Goal: Transaction & Acquisition: Purchase product/service

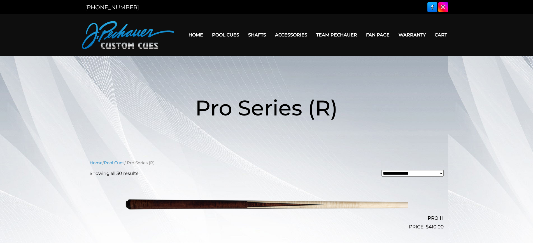
click at [224, 34] on link "Pool Cues" at bounding box center [226, 35] width 36 height 14
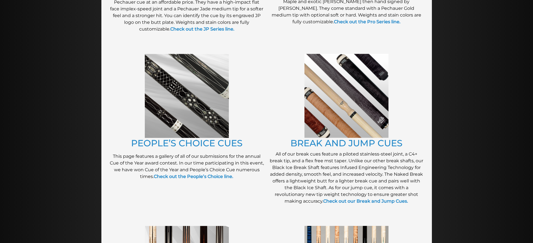
scroll to position [393, 0]
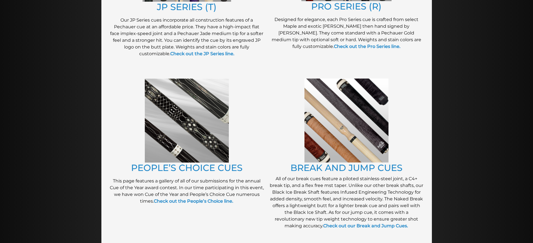
click at [331, 123] on img at bounding box center [347, 120] width 84 height 84
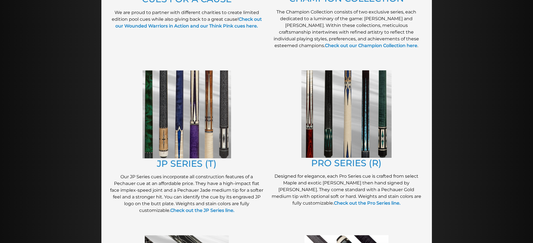
scroll to position [237, 0]
click at [344, 108] on img at bounding box center [347, 114] width 90 height 87
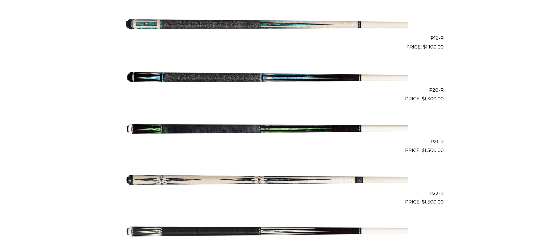
scroll to position [1197, 0]
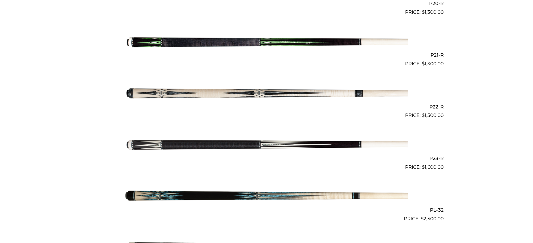
click at [298, 145] on img at bounding box center [266, 144] width 283 height 47
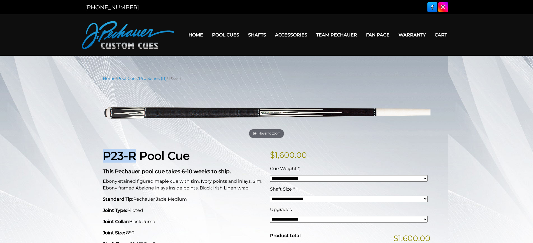
drag, startPoint x: 101, startPoint y: 155, endPoint x: 134, endPoint y: 160, distance: 32.9
copy strong "P23-R"
